Goal: Task Accomplishment & Management: Use online tool/utility

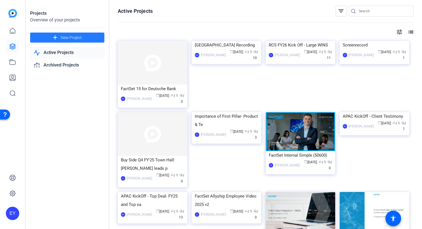
click at [67, 34] on span at bounding box center [67, 37] width 74 height 13
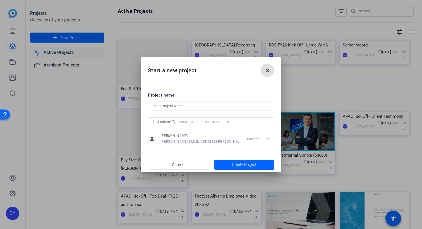
click at [170, 103] on input at bounding box center [210, 106] width 117 height 7
type input "Food Clips"
click at [233, 164] on span "Create Project" at bounding box center [244, 165] width 25 height 6
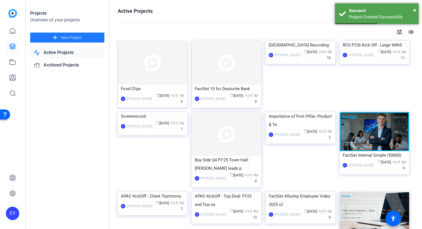
click at [170, 88] on div "Food Clips" at bounding box center [152, 89] width 63 height 8
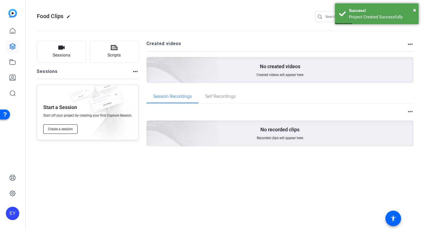
click at [60, 131] on span "Create a session" at bounding box center [60, 129] width 25 height 4
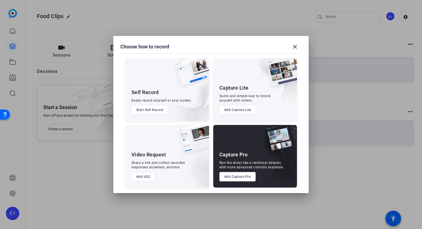
click at [145, 179] on button "Add UGC" at bounding box center [143, 176] width 24 height 9
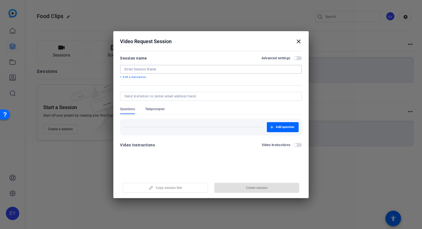
click at [195, 70] on input at bounding box center [210, 69] width 173 height 4
type input "Food Clips"
click at [262, 186] on span "Create session" at bounding box center [257, 188] width 22 height 4
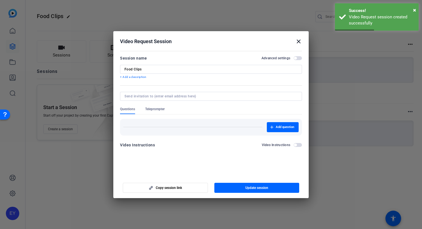
click at [298, 42] on mat-icon "close" at bounding box center [298, 41] width 7 height 7
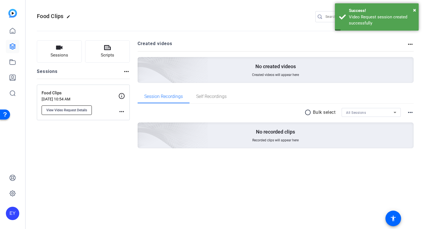
click at [75, 111] on span "View Video Request Details" at bounding box center [66, 110] width 41 height 4
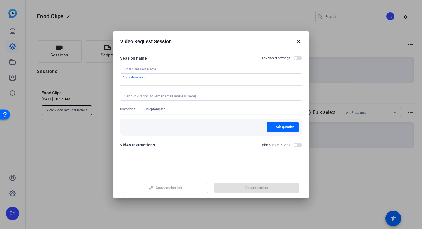
type input "Food Clips"
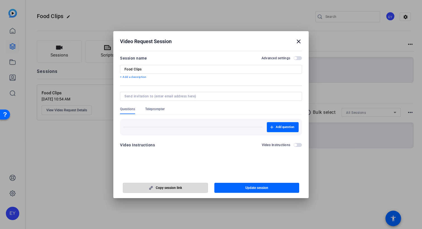
click at [192, 187] on span "button" at bounding box center [165, 188] width 84 height 13
click at [94, 20] on div at bounding box center [211, 114] width 422 height 229
